Goal: Transaction & Acquisition: Purchase product/service

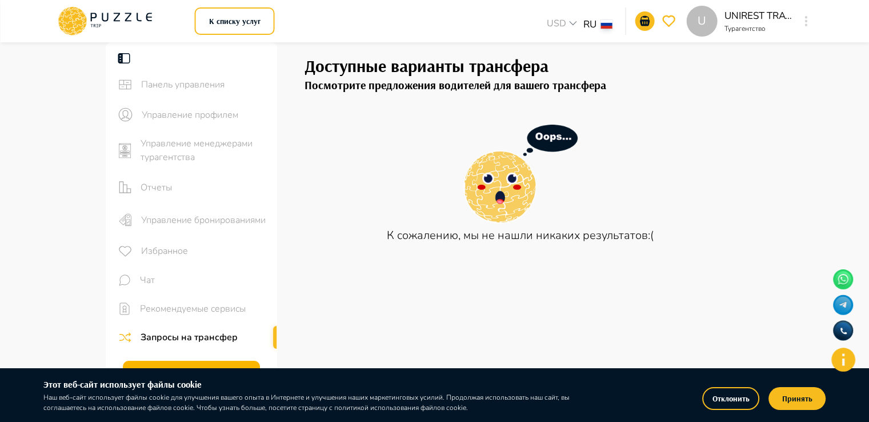
click at [114, 15] on icon at bounding box center [105, 21] width 97 height 30
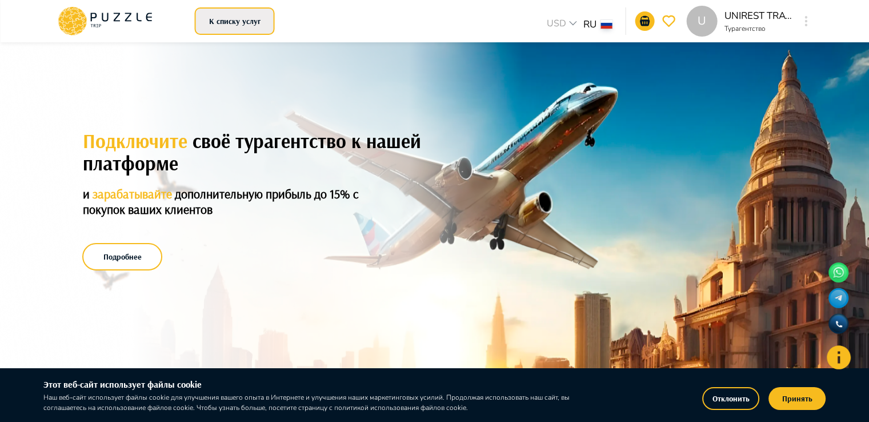
click at [241, 24] on button "К списку услуг" at bounding box center [235, 20] width 80 height 27
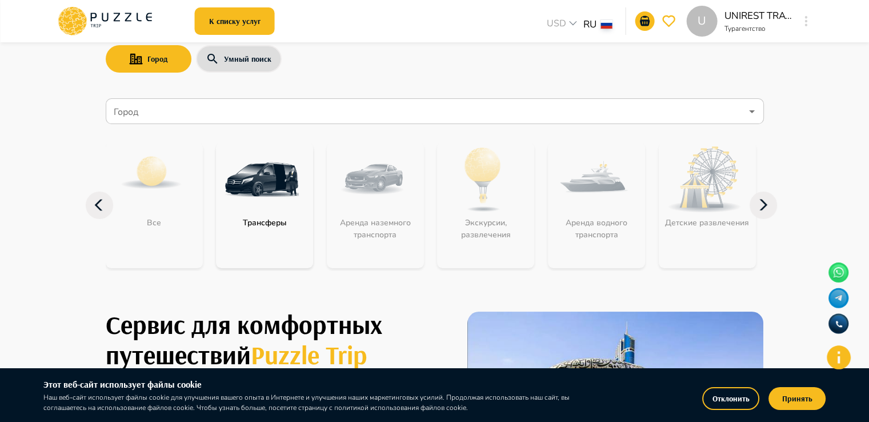
scroll to position [57, 0]
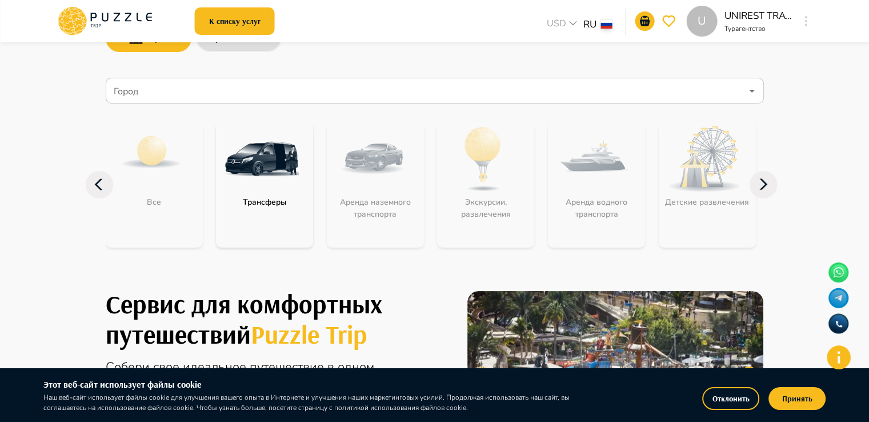
click at [764, 187] on icon at bounding box center [764, 184] width 8 height 11
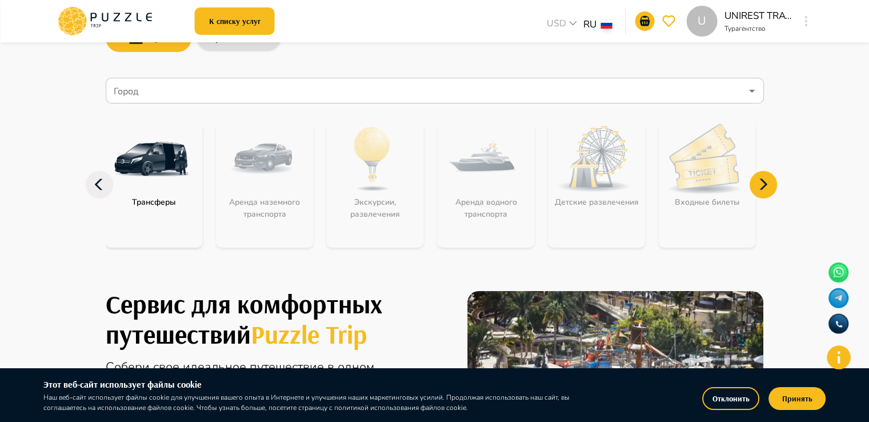
click at [764, 187] on icon at bounding box center [764, 184] width 8 height 11
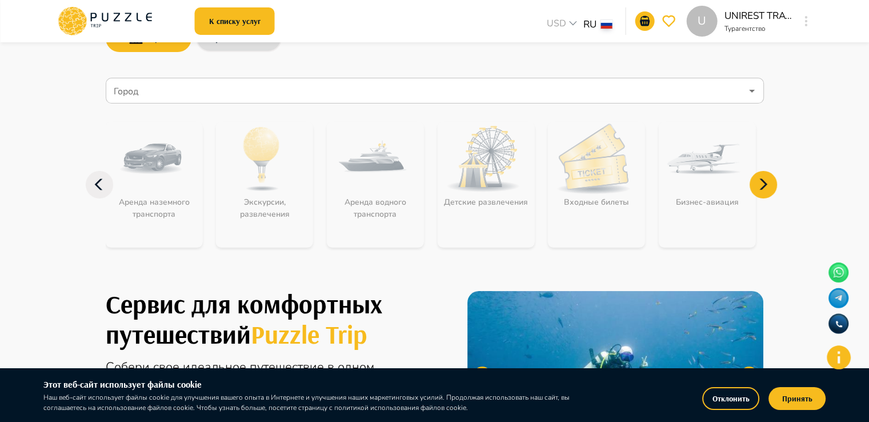
click at [764, 187] on icon at bounding box center [764, 184] width 8 height 11
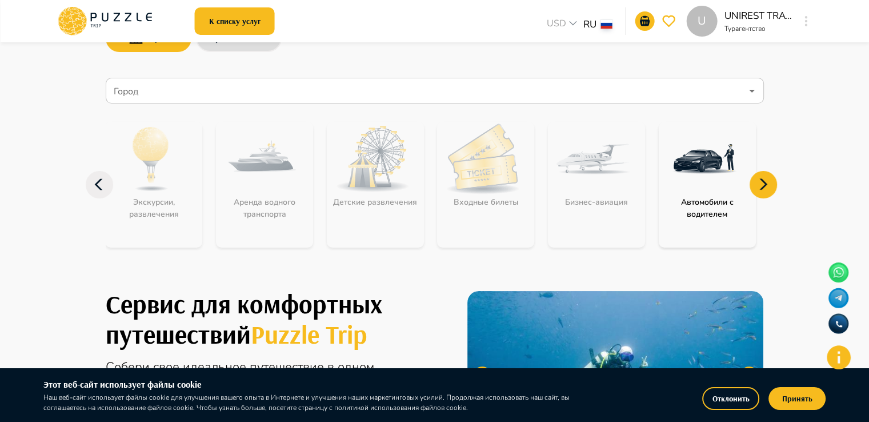
click at [764, 187] on icon at bounding box center [764, 184] width 8 height 11
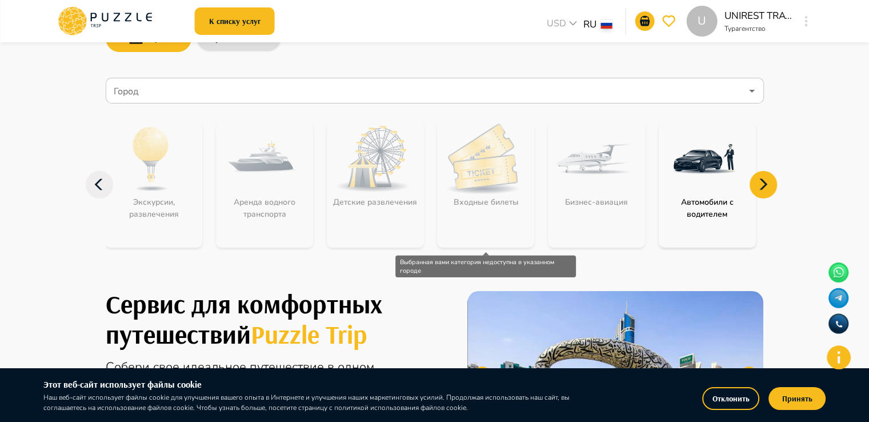
click at [494, 186] on div "Входные билеты" at bounding box center [485, 185] width 97 height 126
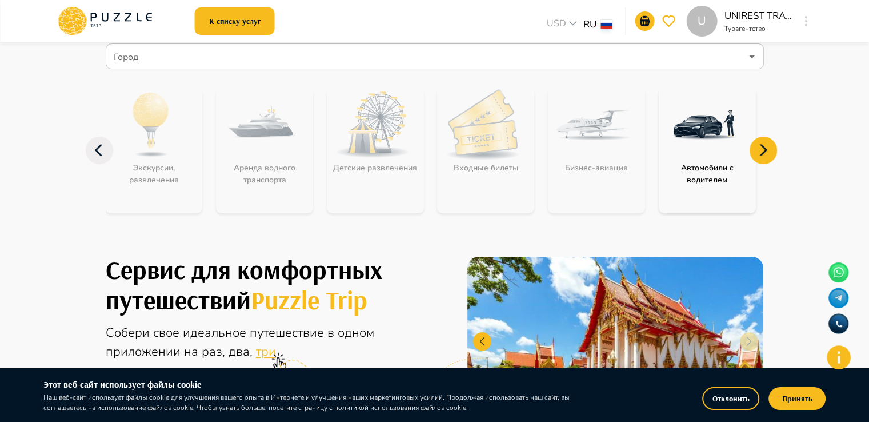
scroll to position [0, 0]
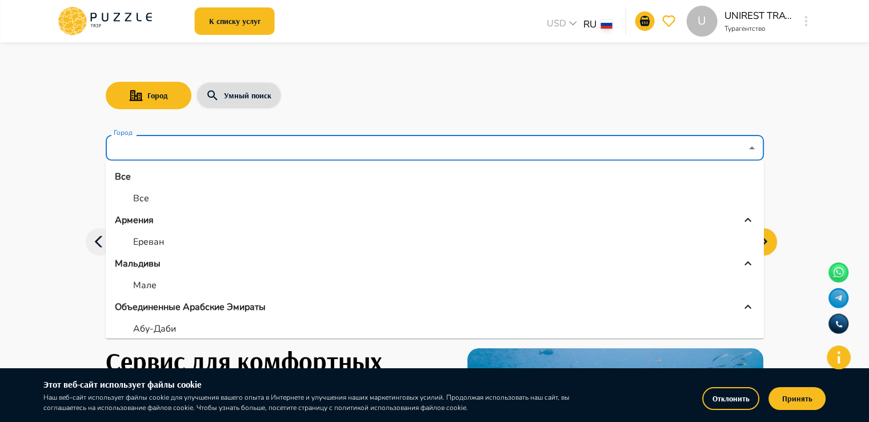
click at [222, 153] on input "Город" at bounding box center [426, 148] width 630 height 22
click at [295, 92] on div "Город Умный поиск" at bounding box center [435, 95] width 658 height 33
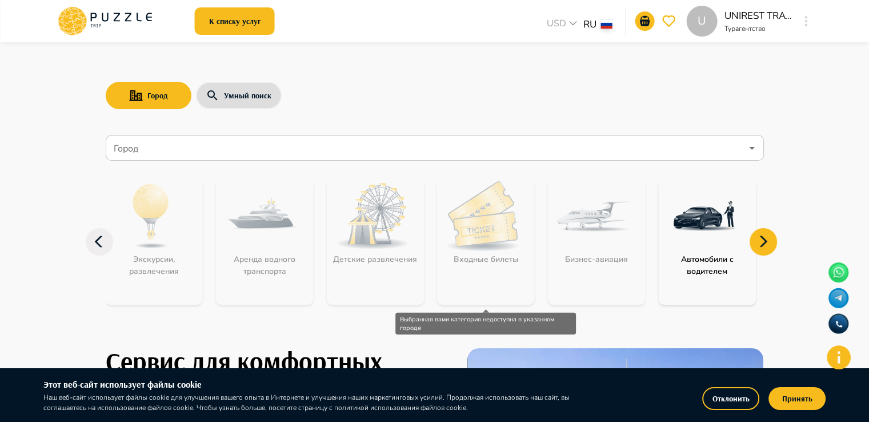
click at [476, 218] on div "Входные билеты" at bounding box center [485, 242] width 97 height 126
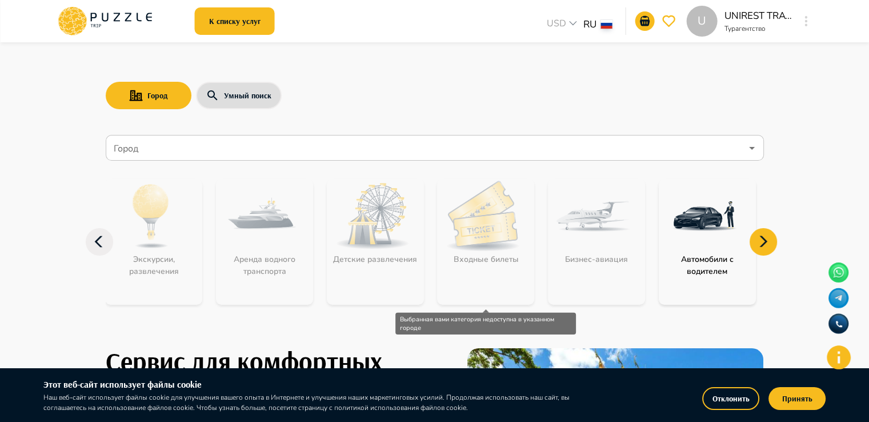
click at [485, 229] on div "Входные билеты" at bounding box center [485, 242] width 97 height 126
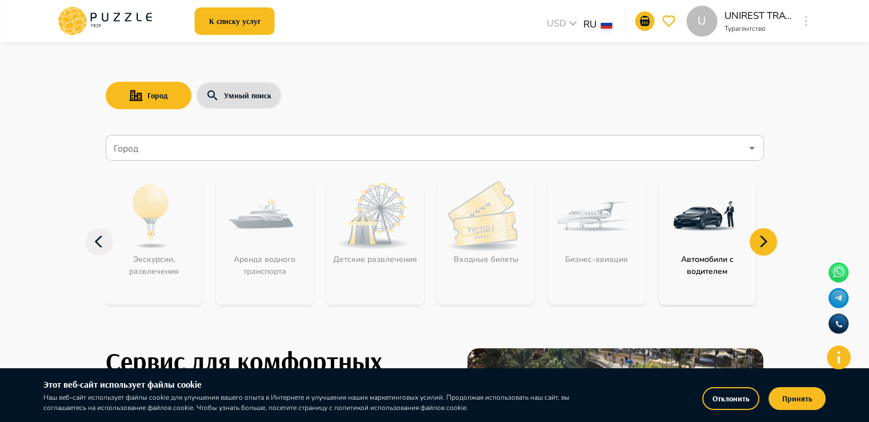
click at [757, 235] on icon at bounding box center [763, 241] width 27 height 27
click at [768, 241] on icon at bounding box center [763, 241] width 27 height 27
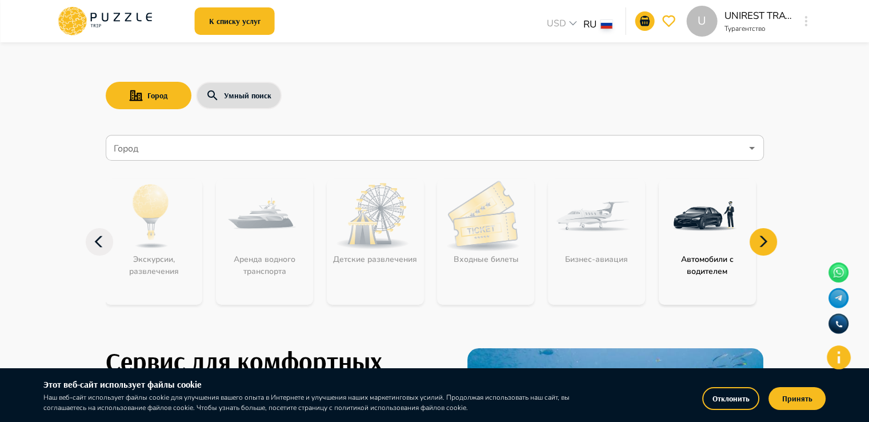
click at [102, 244] on icon at bounding box center [99, 241] width 27 height 27
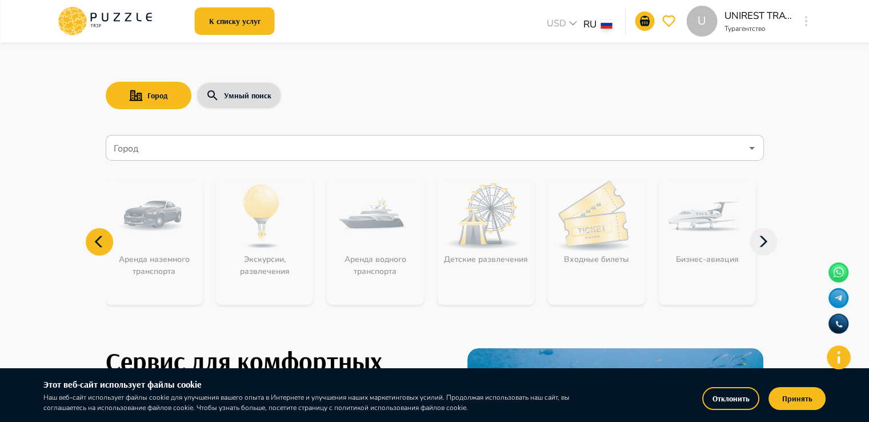
click at [102, 244] on icon at bounding box center [99, 241] width 27 height 27
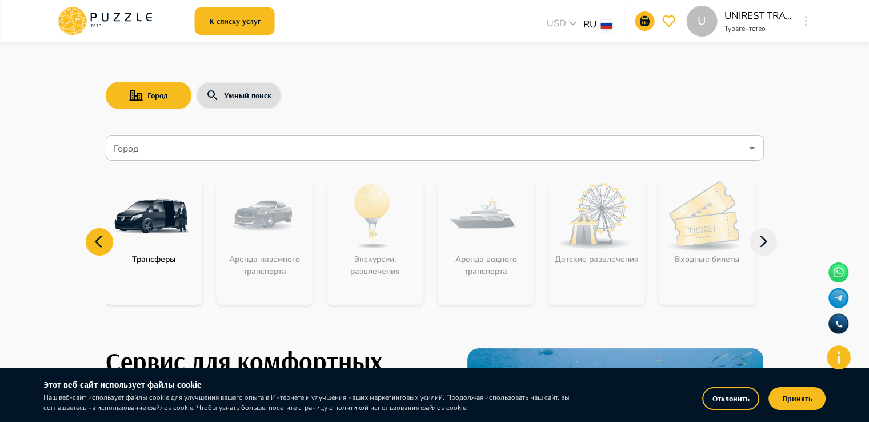
click at [102, 244] on icon at bounding box center [99, 241] width 27 height 27
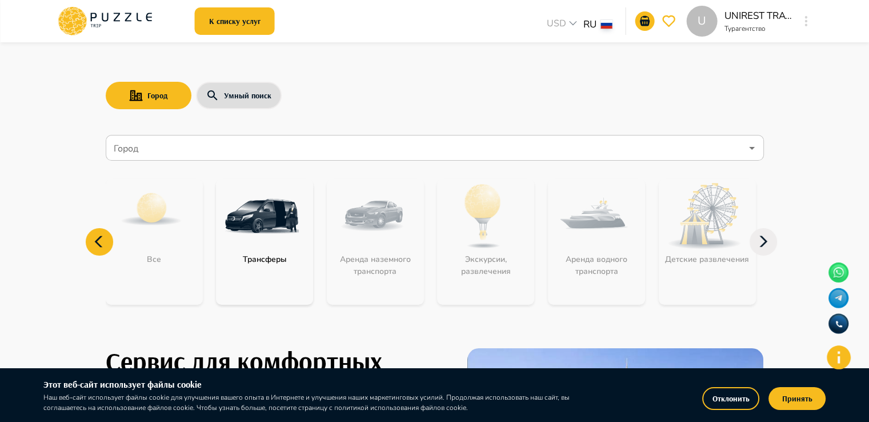
click at [102, 244] on icon at bounding box center [99, 241] width 27 height 27
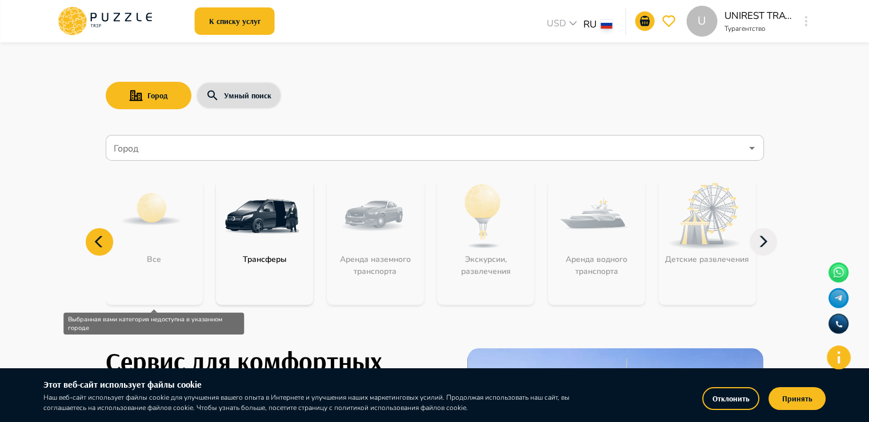
click at [155, 236] on div "Все" at bounding box center [154, 242] width 97 height 126
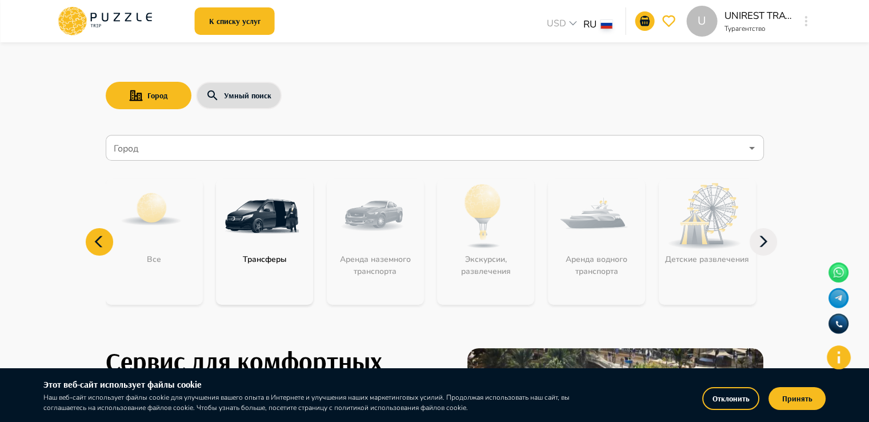
click at [766, 239] on icon at bounding box center [763, 241] width 27 height 27
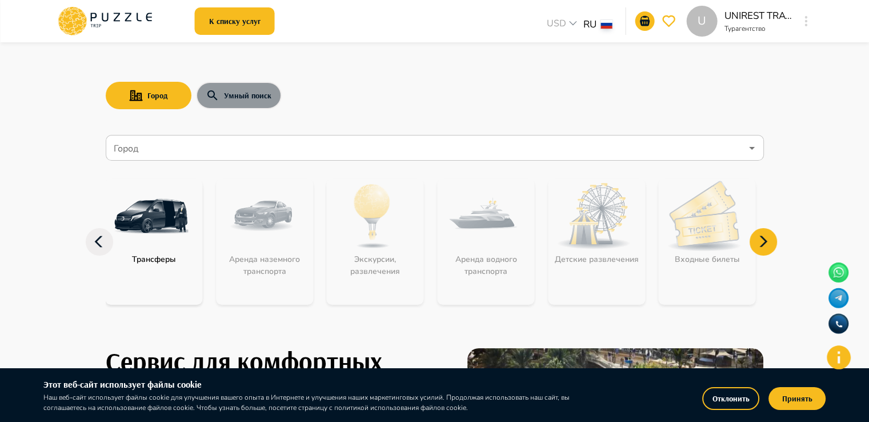
click at [232, 101] on button "Умный поиск" at bounding box center [239, 95] width 86 height 27
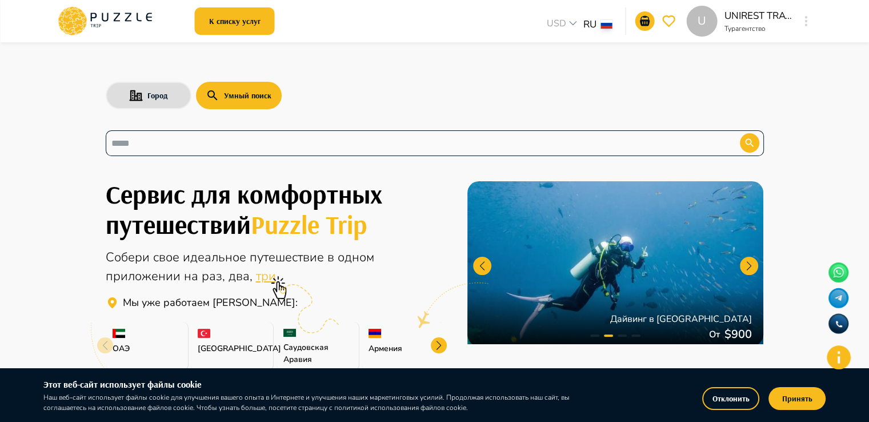
click at [238, 134] on div "​" at bounding box center [435, 143] width 658 height 26
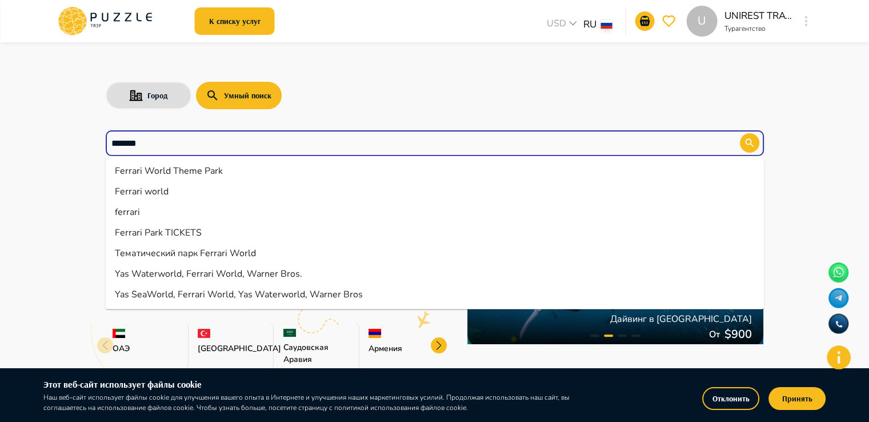
click at [170, 176] on li "Ferrari World Theme Park" at bounding box center [435, 171] width 658 height 21
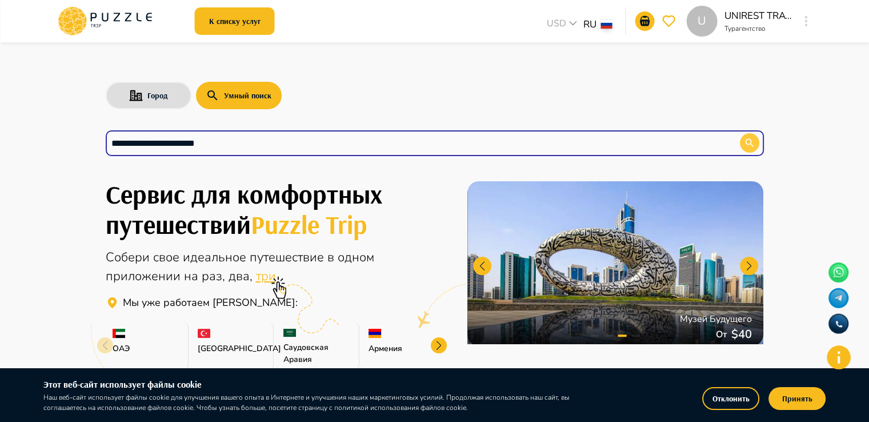
type input "**********"
click at [749, 133] on button "button" at bounding box center [749, 142] width 19 height 19
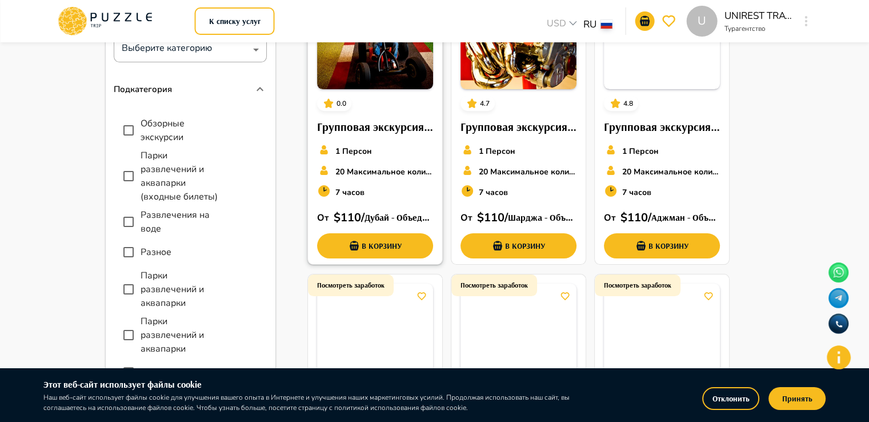
scroll to position [171, 0]
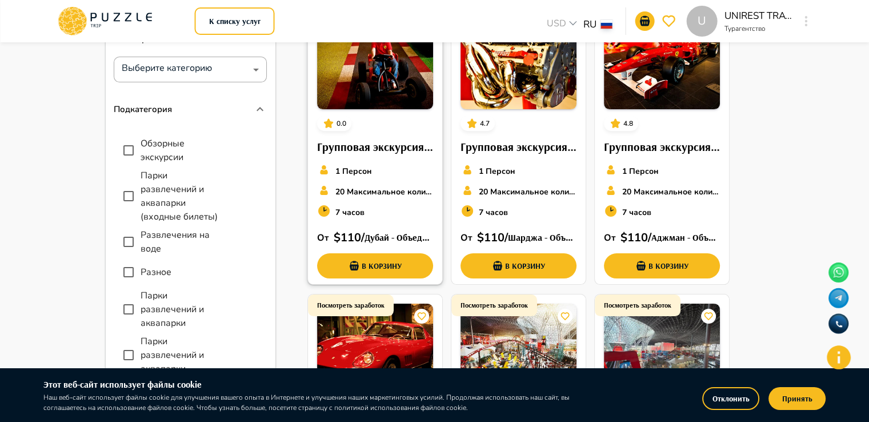
click at [367, 147] on h6 "Групповая экскурсия в тематический парк Ferrari World" at bounding box center [375, 147] width 116 height 18
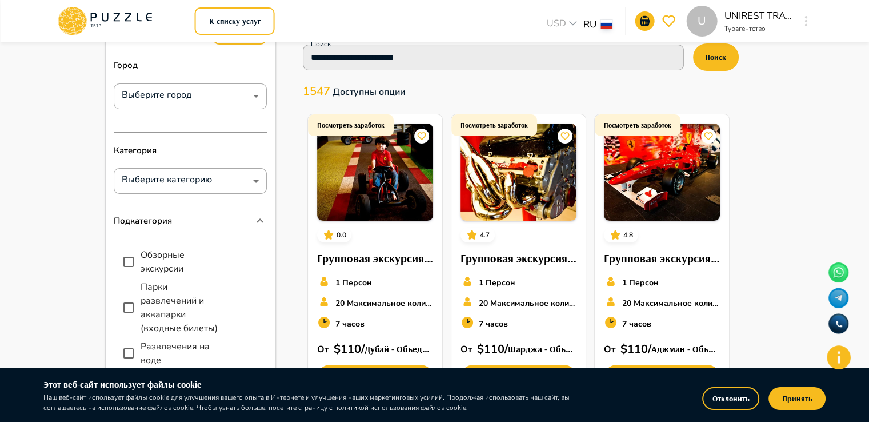
scroll to position [0, 0]
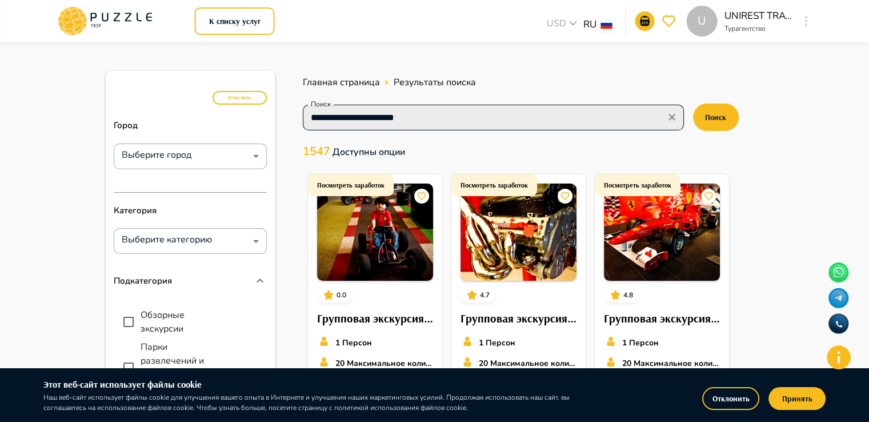
click at [366, 118] on input "**********" at bounding box center [483, 117] width 355 height 16
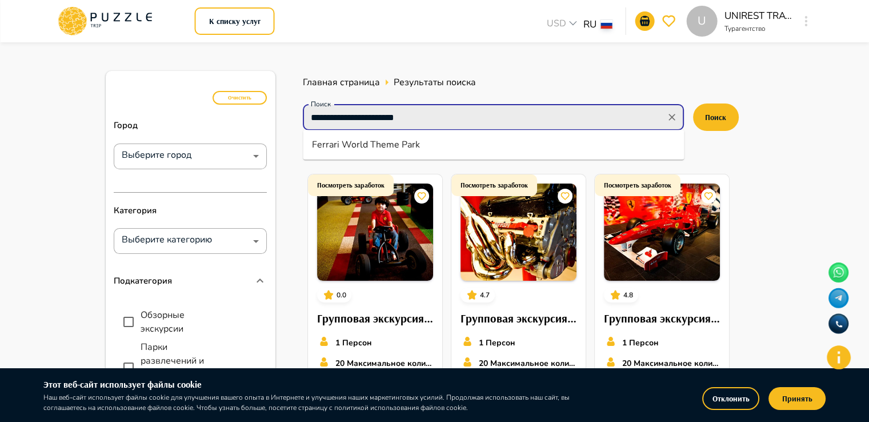
click at [427, 112] on input "**********" at bounding box center [483, 117] width 355 height 16
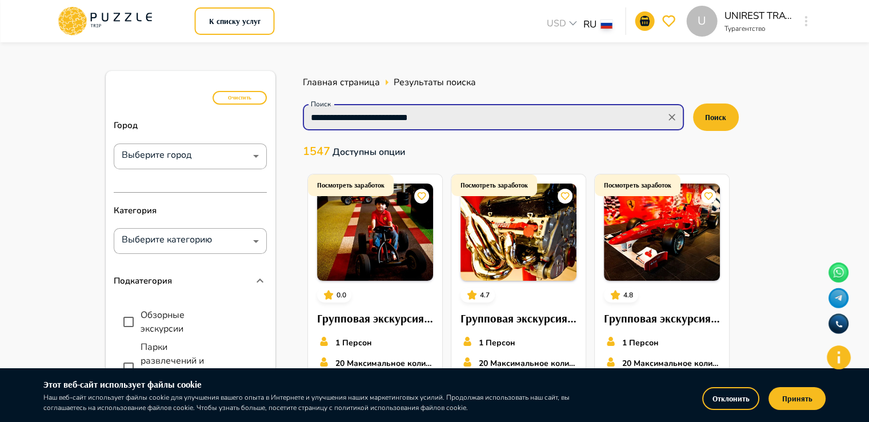
drag, startPoint x: 422, startPoint y: 114, endPoint x: 156, endPoint y: 123, distance: 265.9
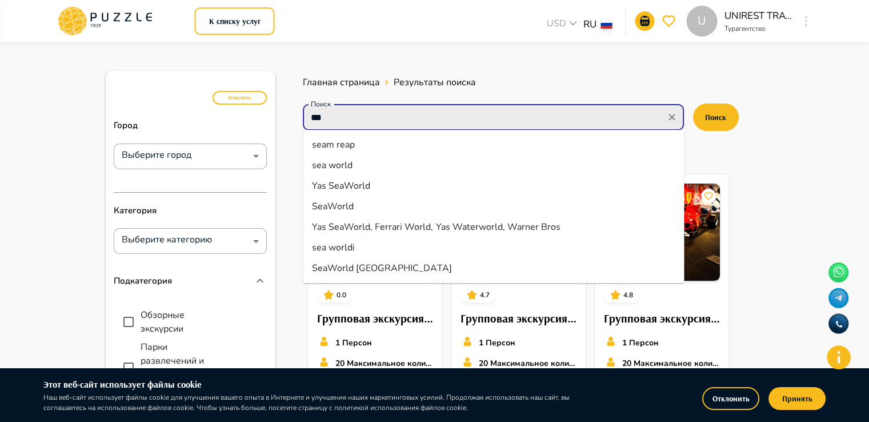
click at [351, 122] on input "***" at bounding box center [483, 117] width 355 height 16
drag, startPoint x: 346, startPoint y: 165, endPoint x: 338, endPoint y: 188, distance: 24.8
click at [338, 188] on ul "seam reap sea world Yas SeaWorld SeaWorld Yas SeaWorld, Ferrari World, Yas Wate…" at bounding box center [493, 206] width 381 height 153
click at [338, 188] on li "Yas SeaWorld" at bounding box center [493, 185] width 381 height 21
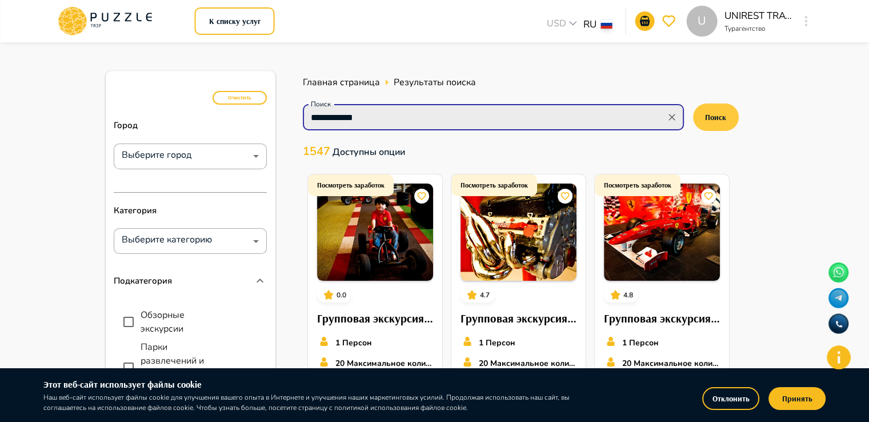
type input "**********"
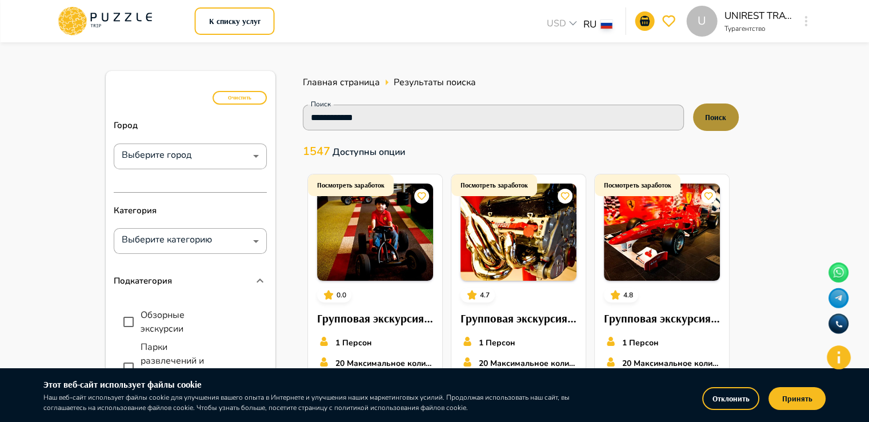
click at [720, 117] on button "Поиск" at bounding box center [716, 116] width 46 height 27
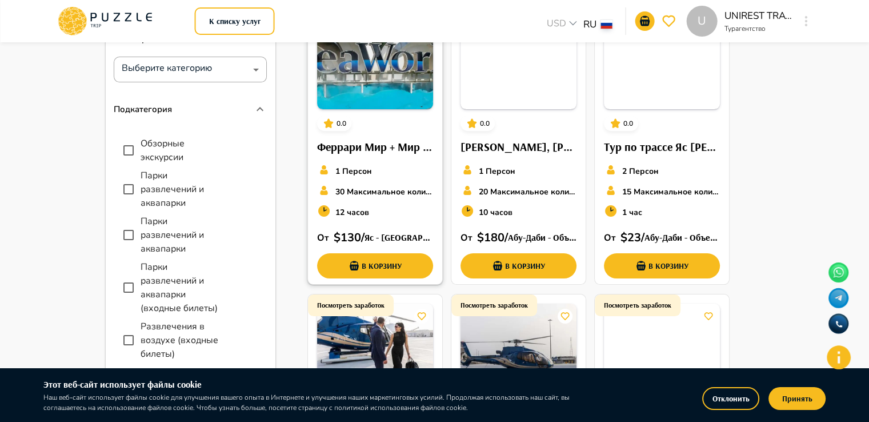
scroll to position [114, 0]
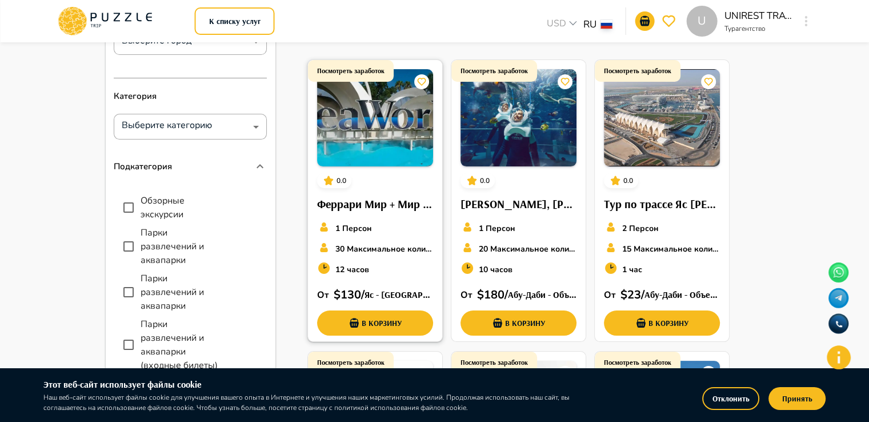
click at [382, 189] on div "Посмотреть заработок 0.0 Феррари Мир + Мир Моря 1 Персон 30 Максимальное количе…" at bounding box center [375, 202] width 134 height 285
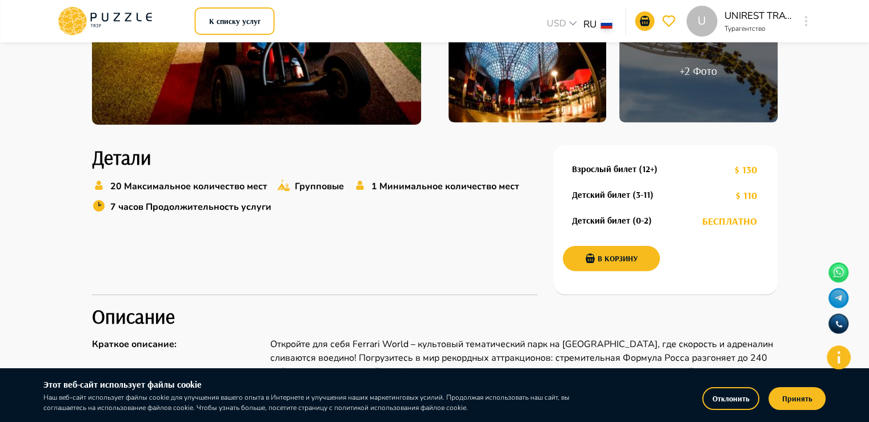
scroll to position [286, 0]
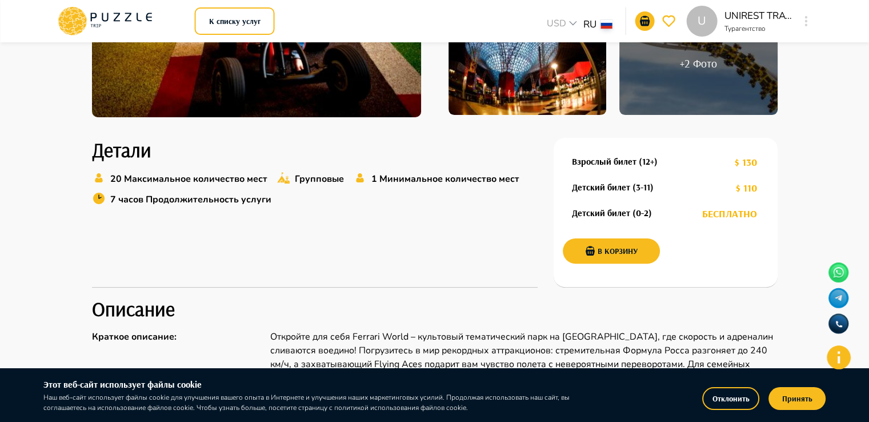
click at [311, 179] on p "Групповые" at bounding box center [319, 179] width 49 height 14
click at [514, 179] on p "1 Минимальное количество мест" at bounding box center [445, 179] width 148 height 14
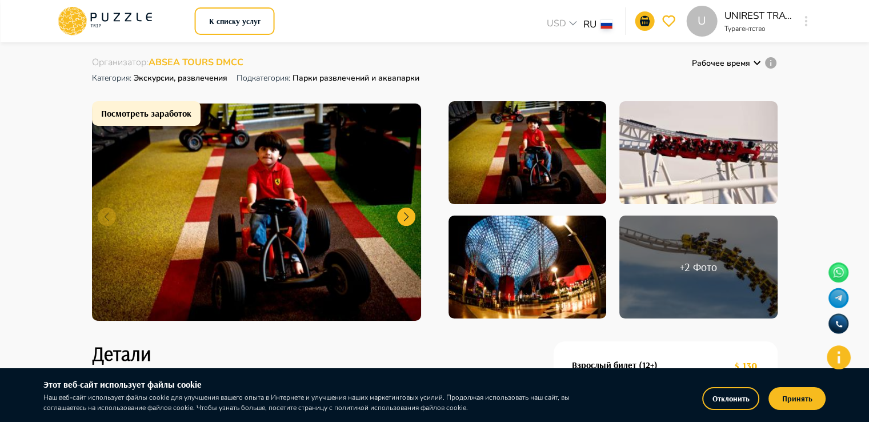
scroll to position [0, 0]
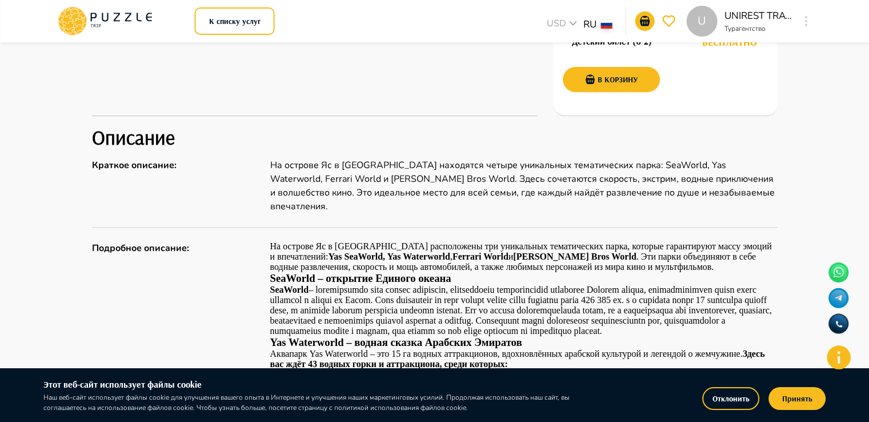
scroll to position [514, 0]
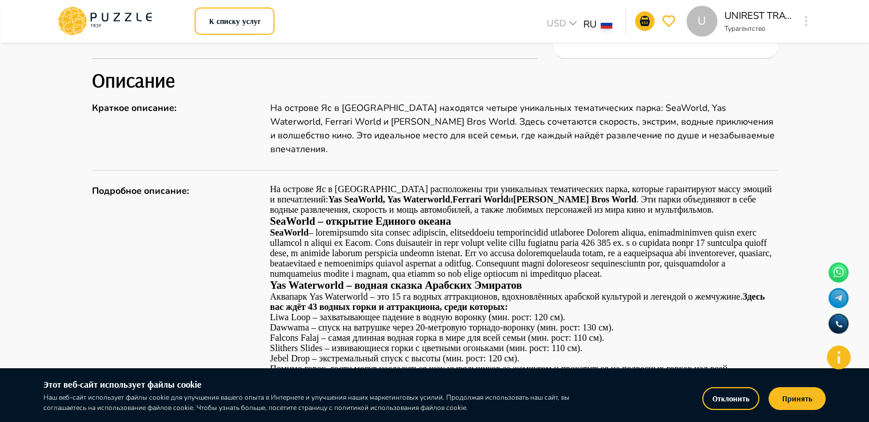
click at [14, 222] on div "Главная страница Результаты поиска Феррари Мир + Мир Моря Феррари Мир + Мир Мор…" at bounding box center [434, 409] width 869 height 1762
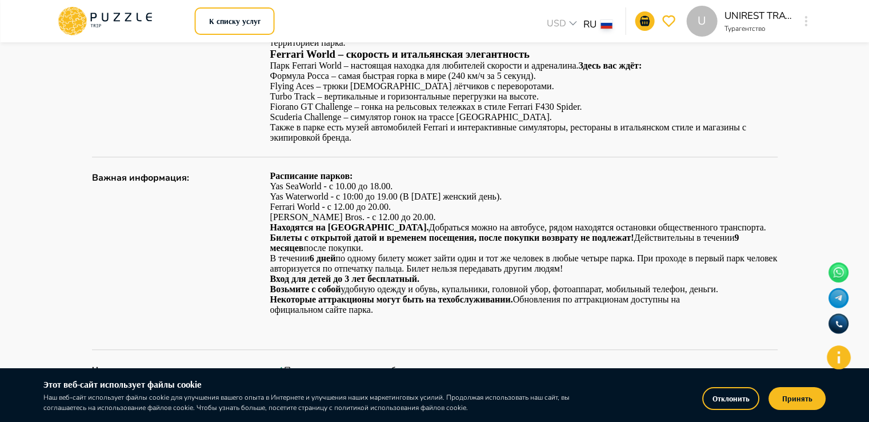
scroll to position [857, 0]
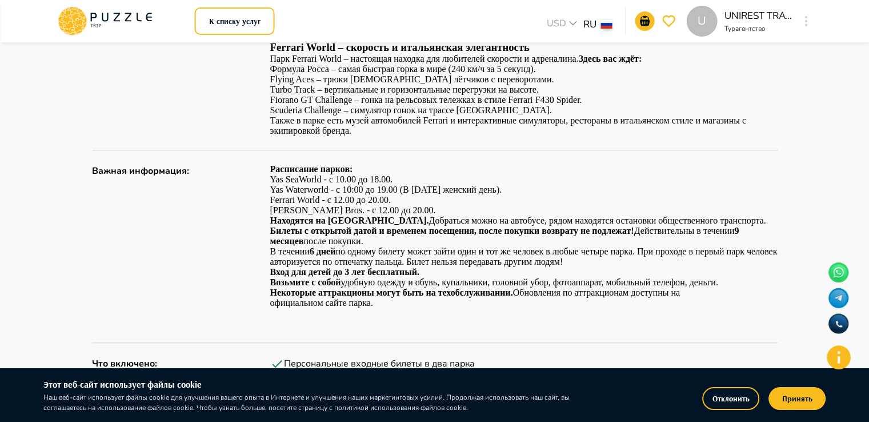
click at [74, 128] on div "Главная страница Результаты поиска Феррари Мир + Мир Моря Феррари Мир + Мир Мор…" at bounding box center [434, 66] width 869 height 1762
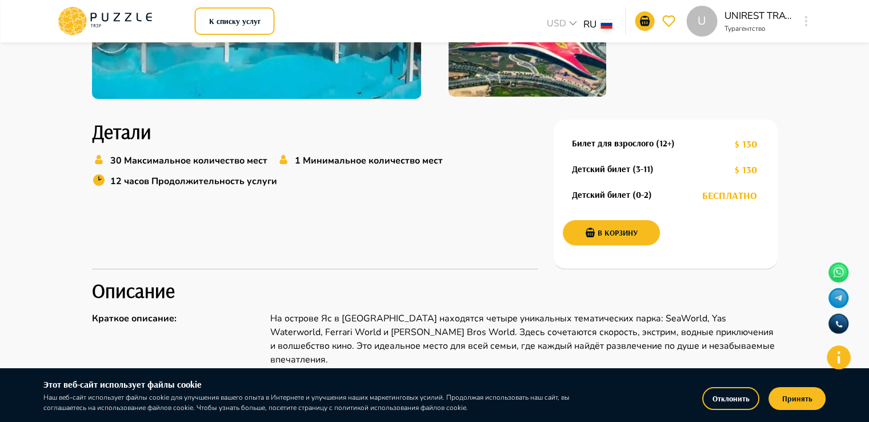
scroll to position [286, 0]
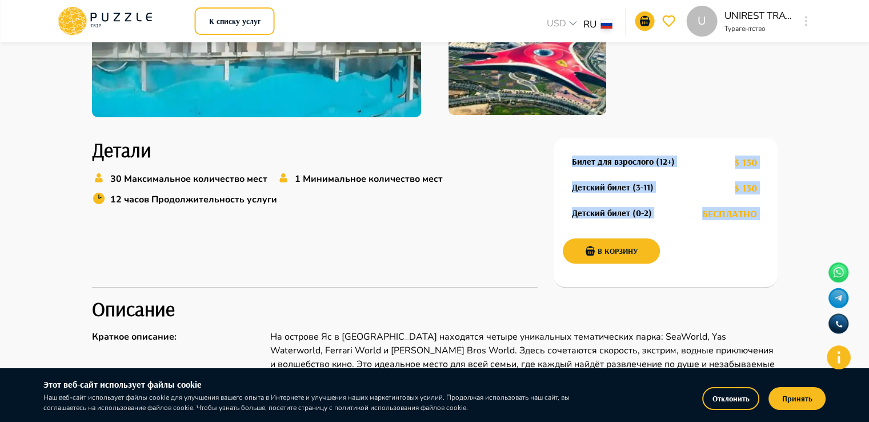
drag, startPoint x: 555, startPoint y: 149, endPoint x: 778, endPoint y: 224, distance: 235.8
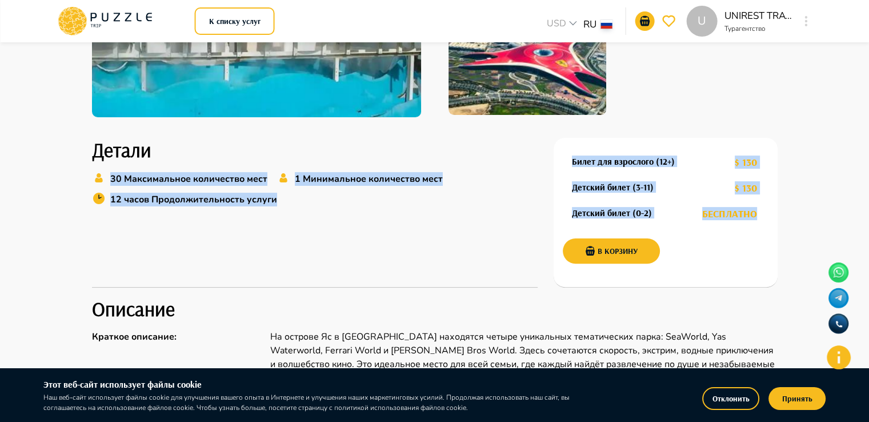
drag, startPoint x: 769, startPoint y: 215, endPoint x: 526, endPoint y: 159, distance: 249.3
click at [526, 159] on div "Детали 30 Максимальное количество мест 1 Минимальное количество мест 12 часов П…" at bounding box center [435, 213] width 686 height 150
click at [526, 159] on h2 "Детали" at bounding box center [315, 150] width 446 height 24
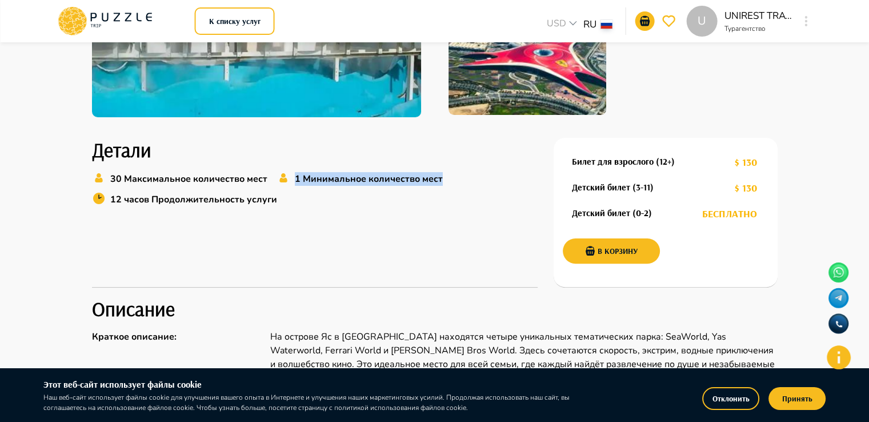
drag, startPoint x: 286, startPoint y: 179, endPoint x: 447, endPoint y: 194, distance: 161.2
click at [447, 194] on div "30 Максимальное количество мест 1 Минимальное количество мест 12 часов Продолжи…" at bounding box center [315, 191] width 446 height 41
click at [303, 213] on div "Детали 30 Максимальное количество мест 1 Минимальное количество мест 12 часов П…" at bounding box center [315, 213] width 446 height 150
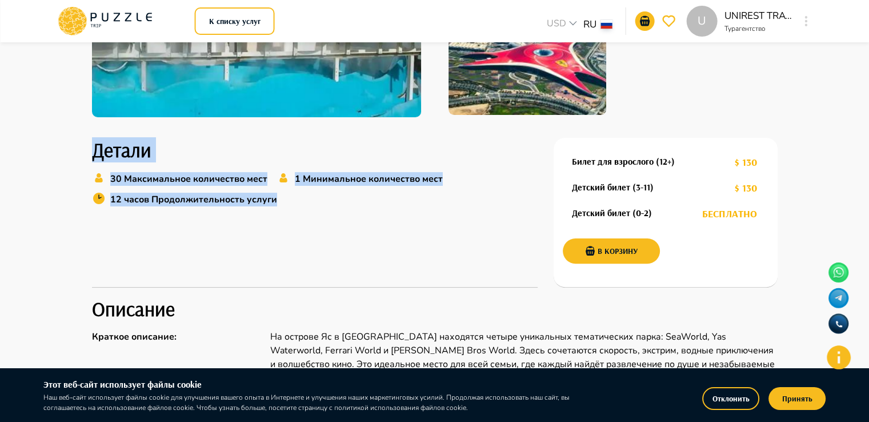
drag, startPoint x: 289, startPoint y: 206, endPoint x: 34, endPoint y: 153, distance: 261.0
drag, startPoint x: 59, startPoint y: 131, endPoint x: 290, endPoint y: 215, distance: 245.7
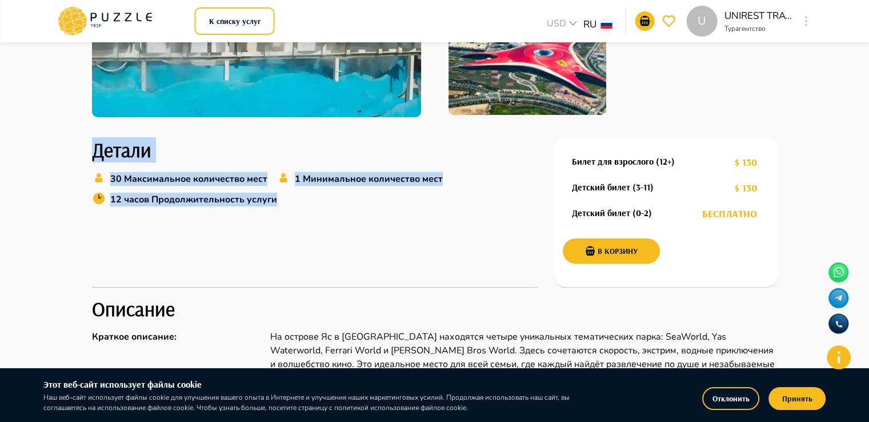
click at [290, 215] on div "Детали 30 Максимальное количество мест 1 Минимальное количество мест 12 часов П…" at bounding box center [315, 213] width 446 height 150
drag, startPoint x: 287, startPoint y: 209, endPoint x: 47, endPoint y: 147, distance: 248.0
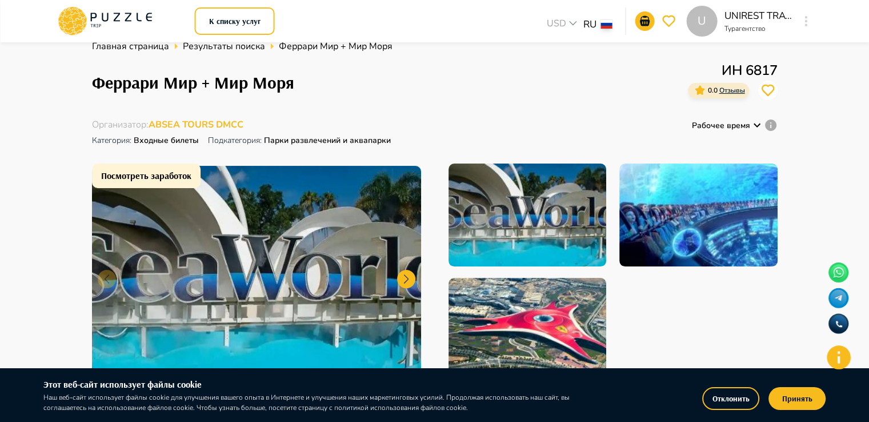
scroll to position [0, 0]
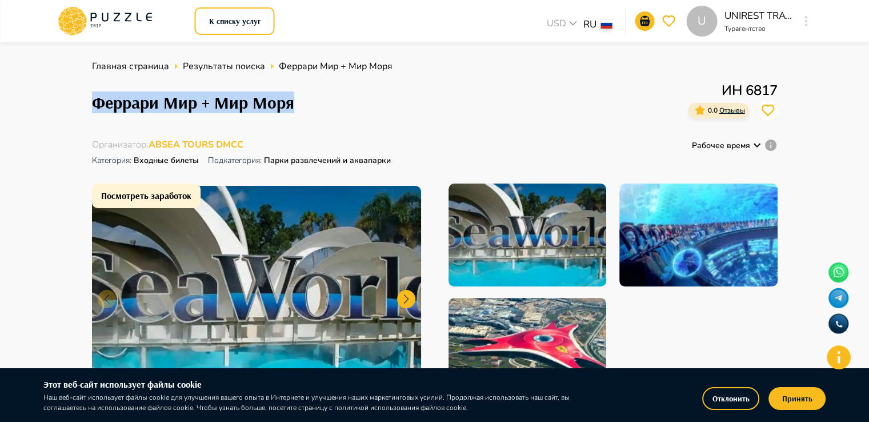
drag, startPoint x: 90, startPoint y: 105, endPoint x: 293, endPoint y: 98, distance: 203.0
click at [257, 101] on h1 "Феррари Мир + Мир Моря" at bounding box center [193, 103] width 202 height 20
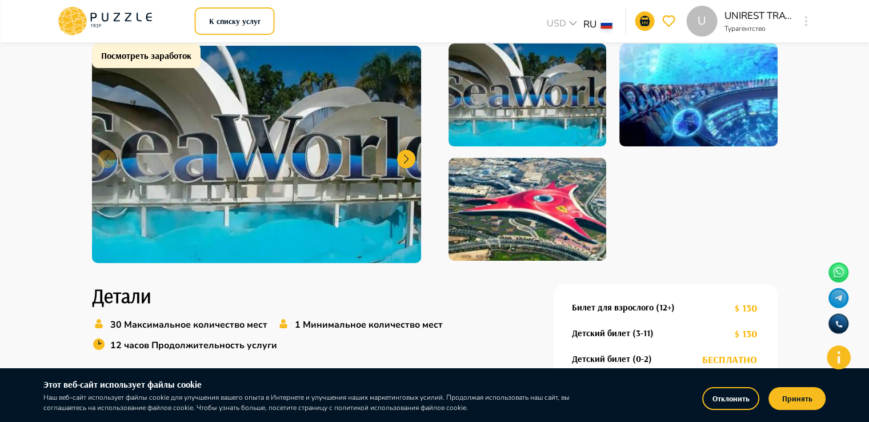
scroll to position [57, 0]
